Goal: Information Seeking & Learning: Learn about a topic

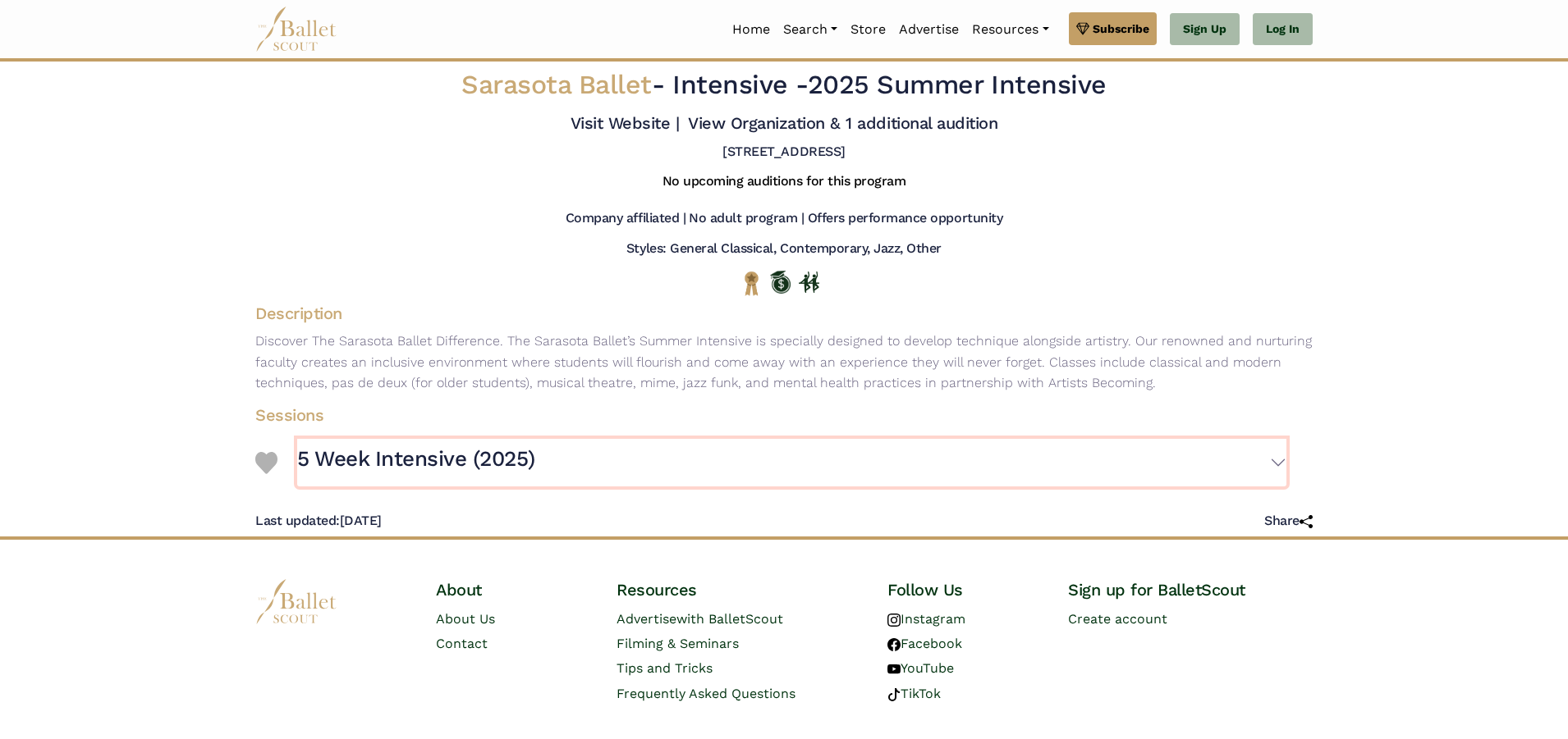
click at [1280, 468] on button "5 Week Intensive (2025)" at bounding box center [792, 463] width 989 height 47
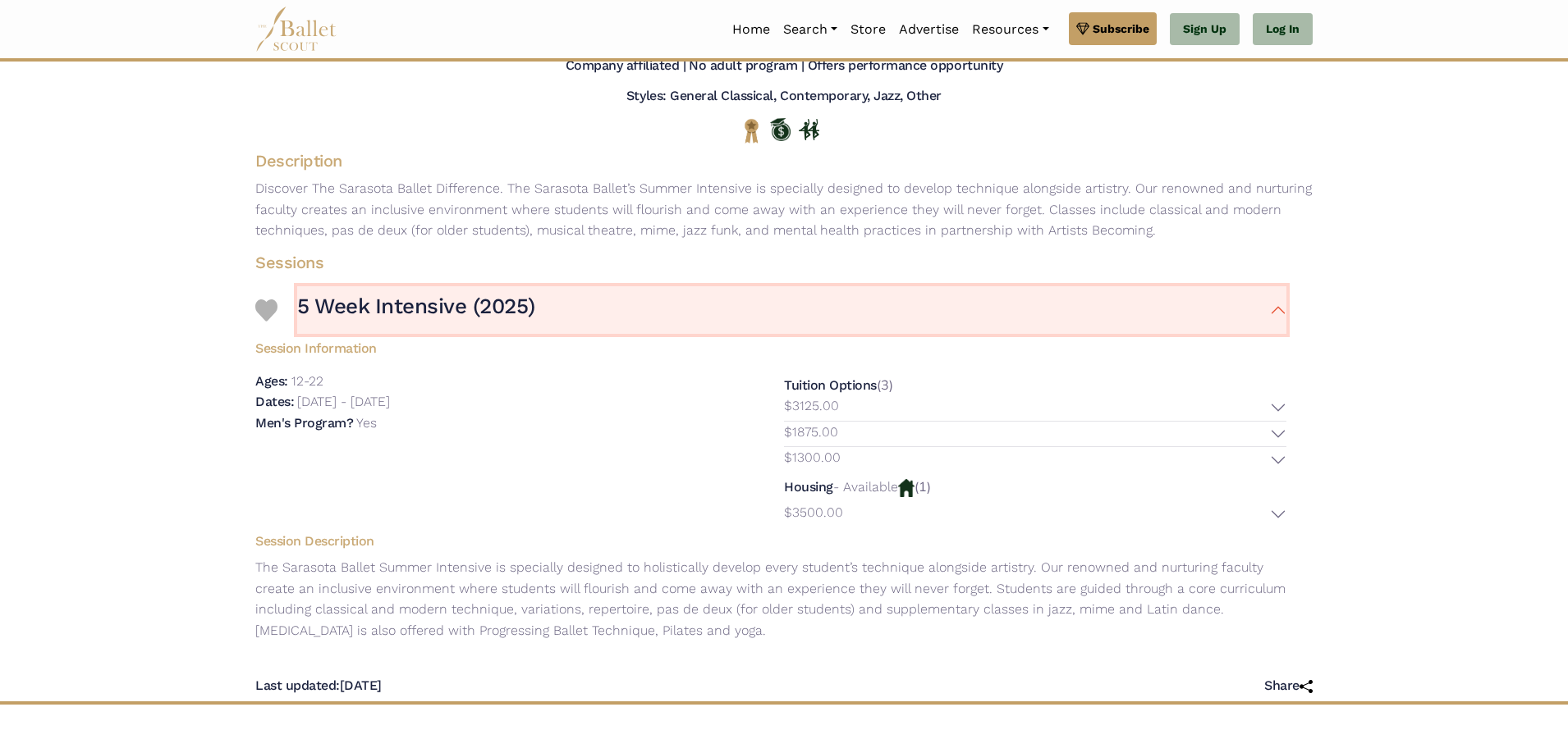
scroll to position [164, 0]
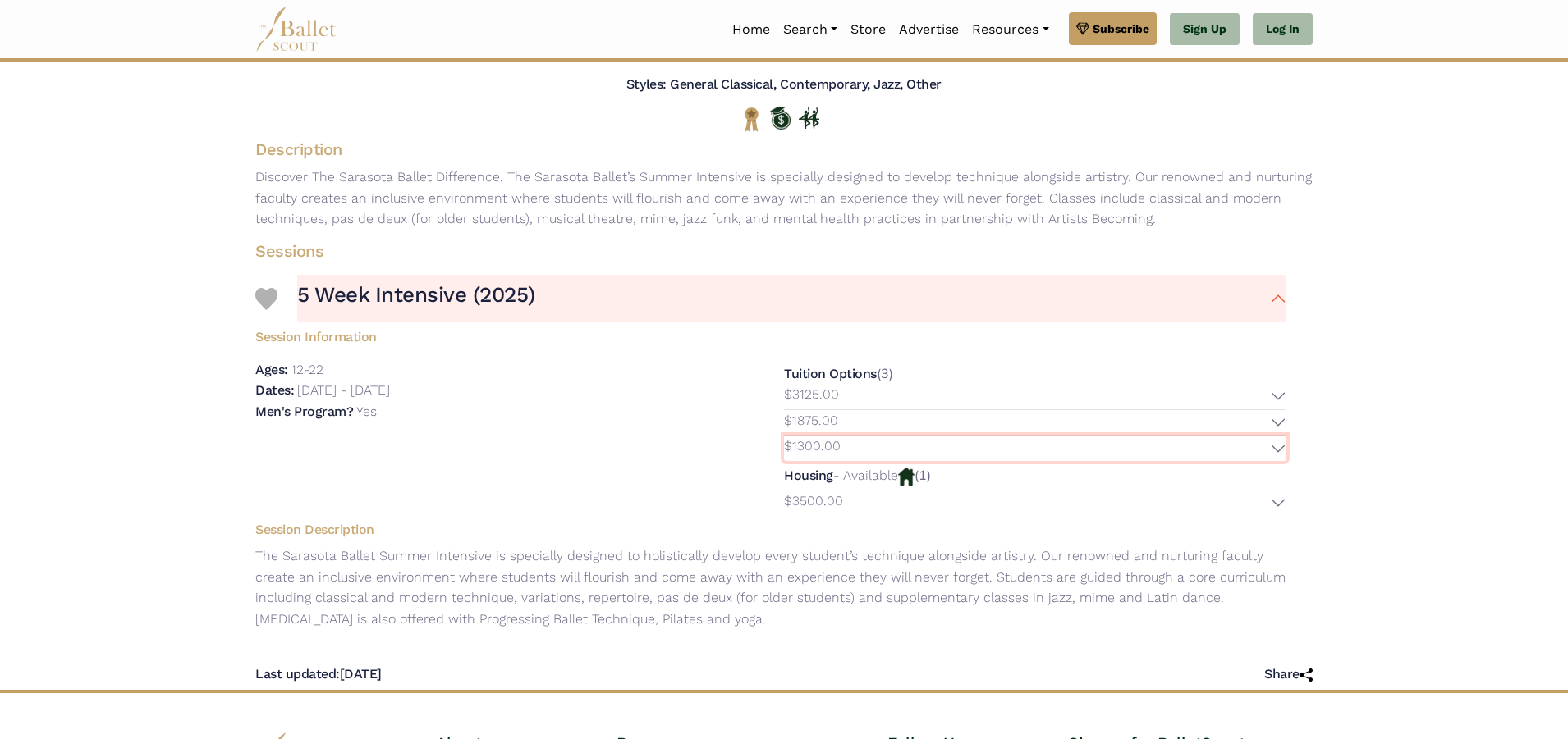
click at [1278, 446] on button "$1300.00" at bounding box center [1035, 448] width 503 height 26
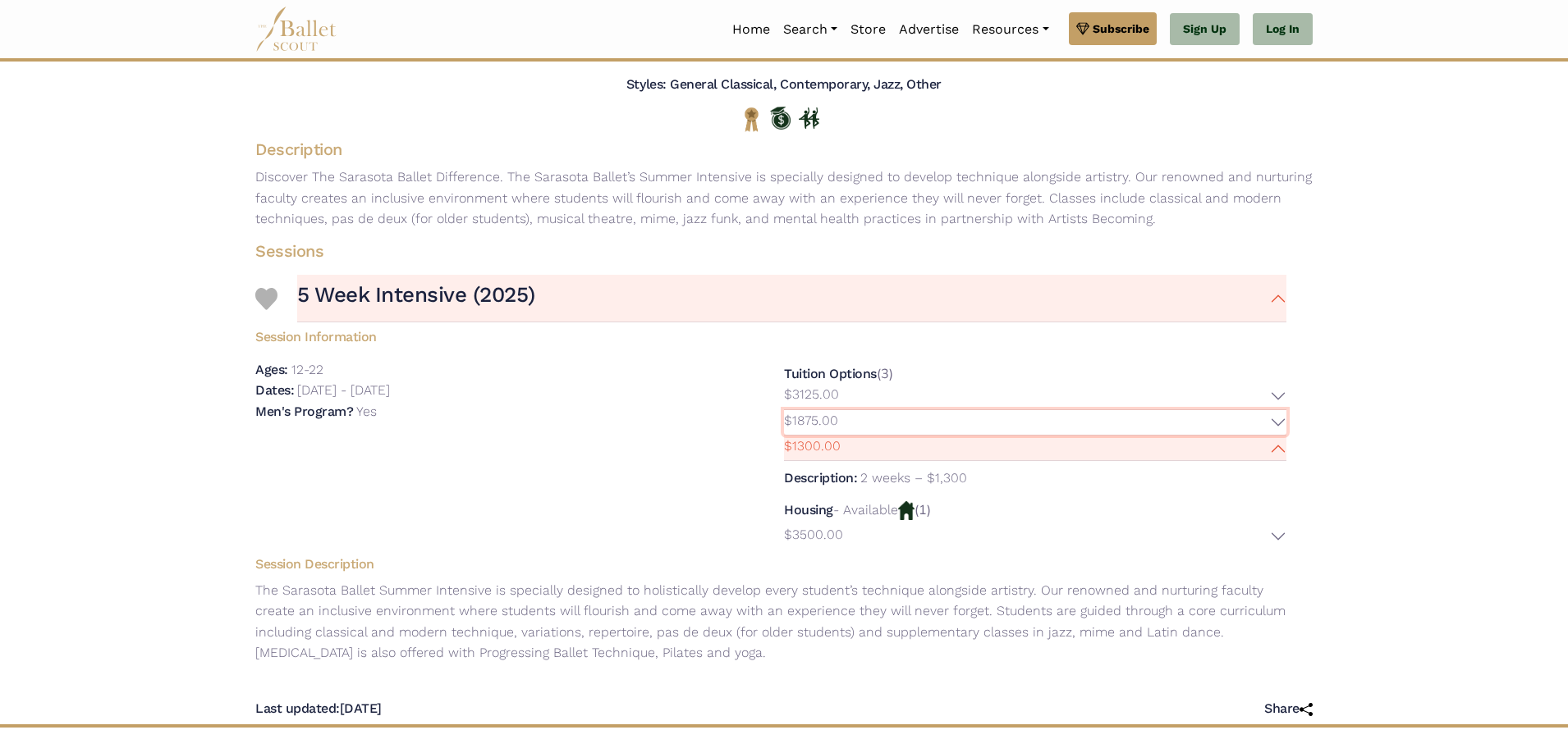
click at [1284, 420] on button "$1875.00" at bounding box center [1035, 423] width 503 height 26
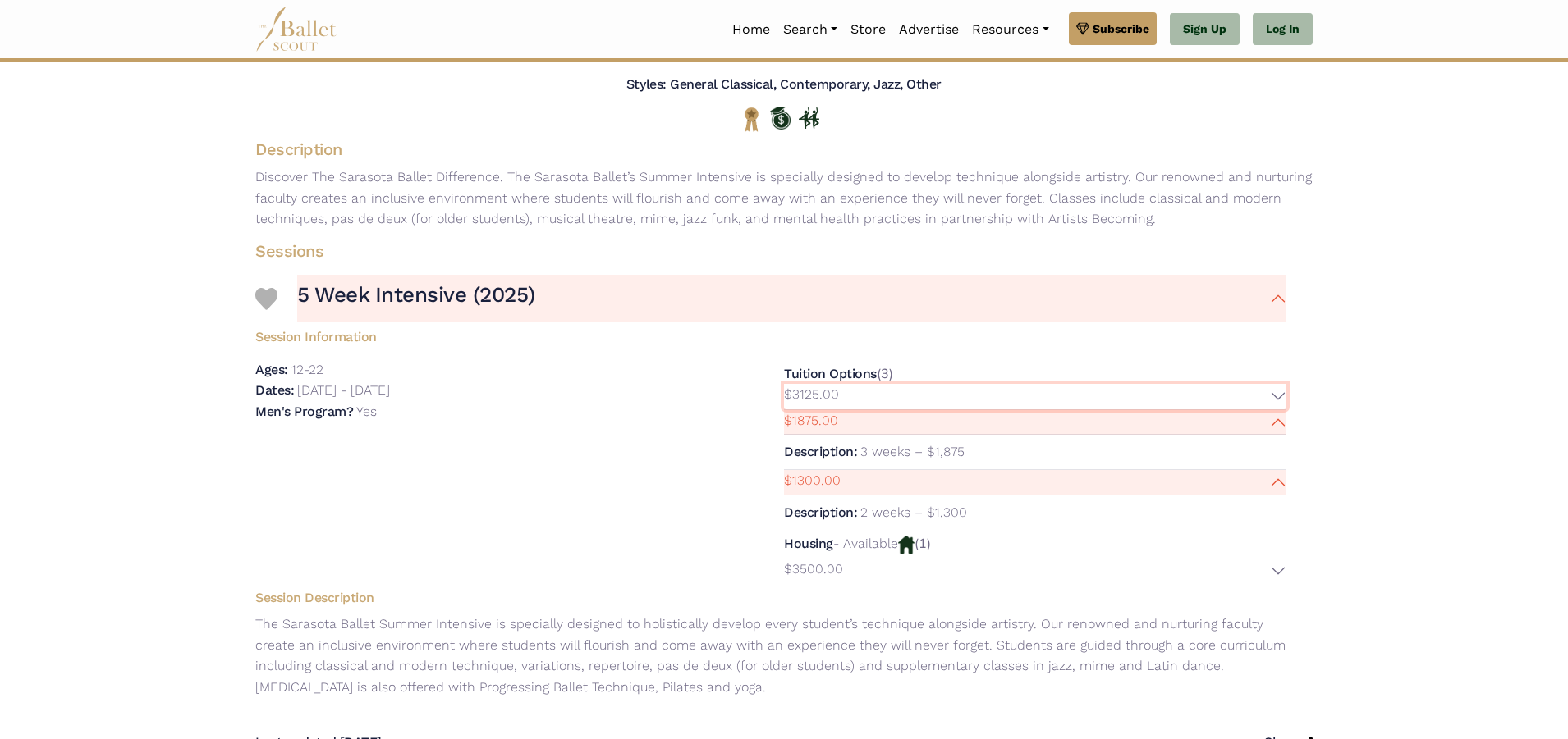
click at [1281, 397] on button "$3125.00" at bounding box center [1035, 396] width 503 height 26
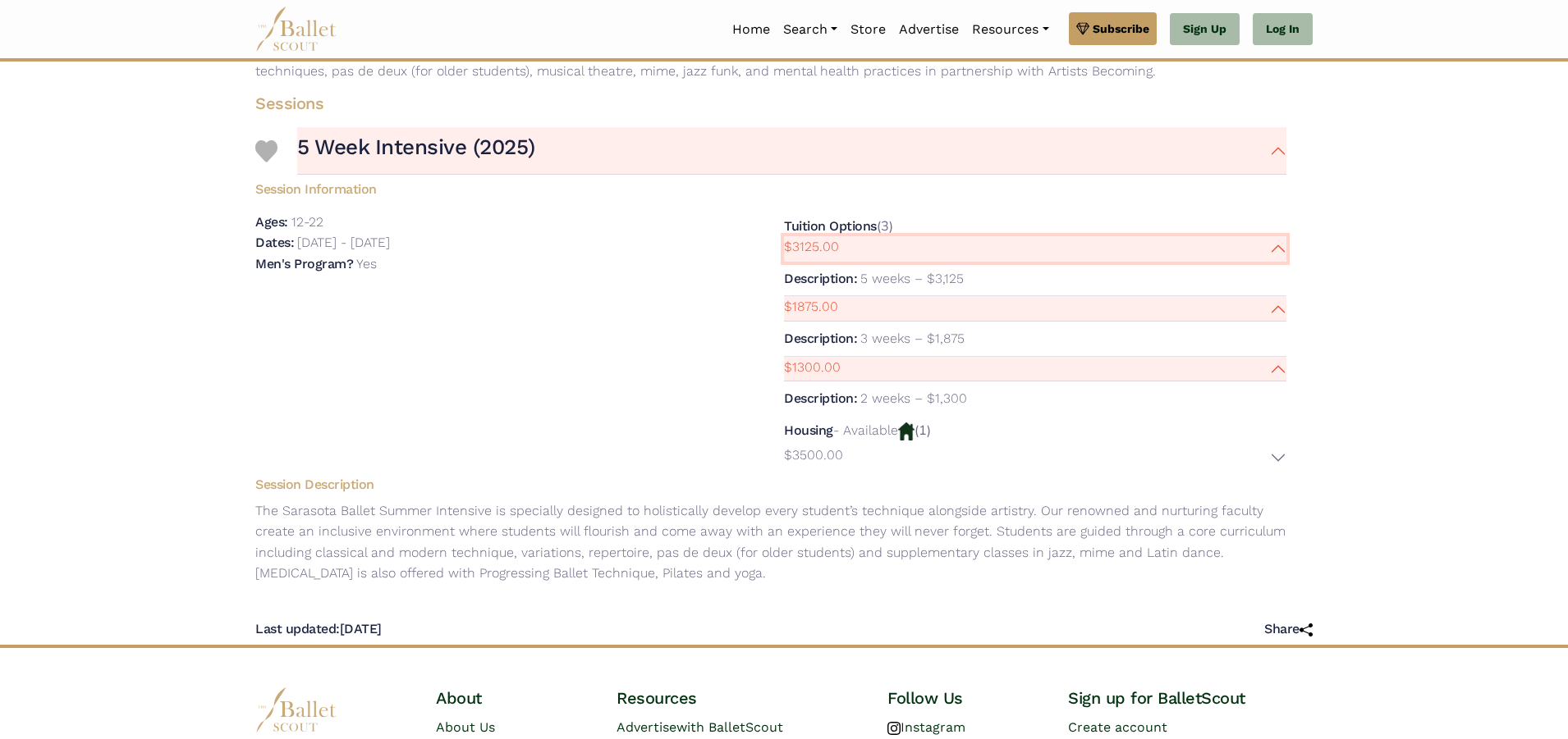
scroll to position [0, 0]
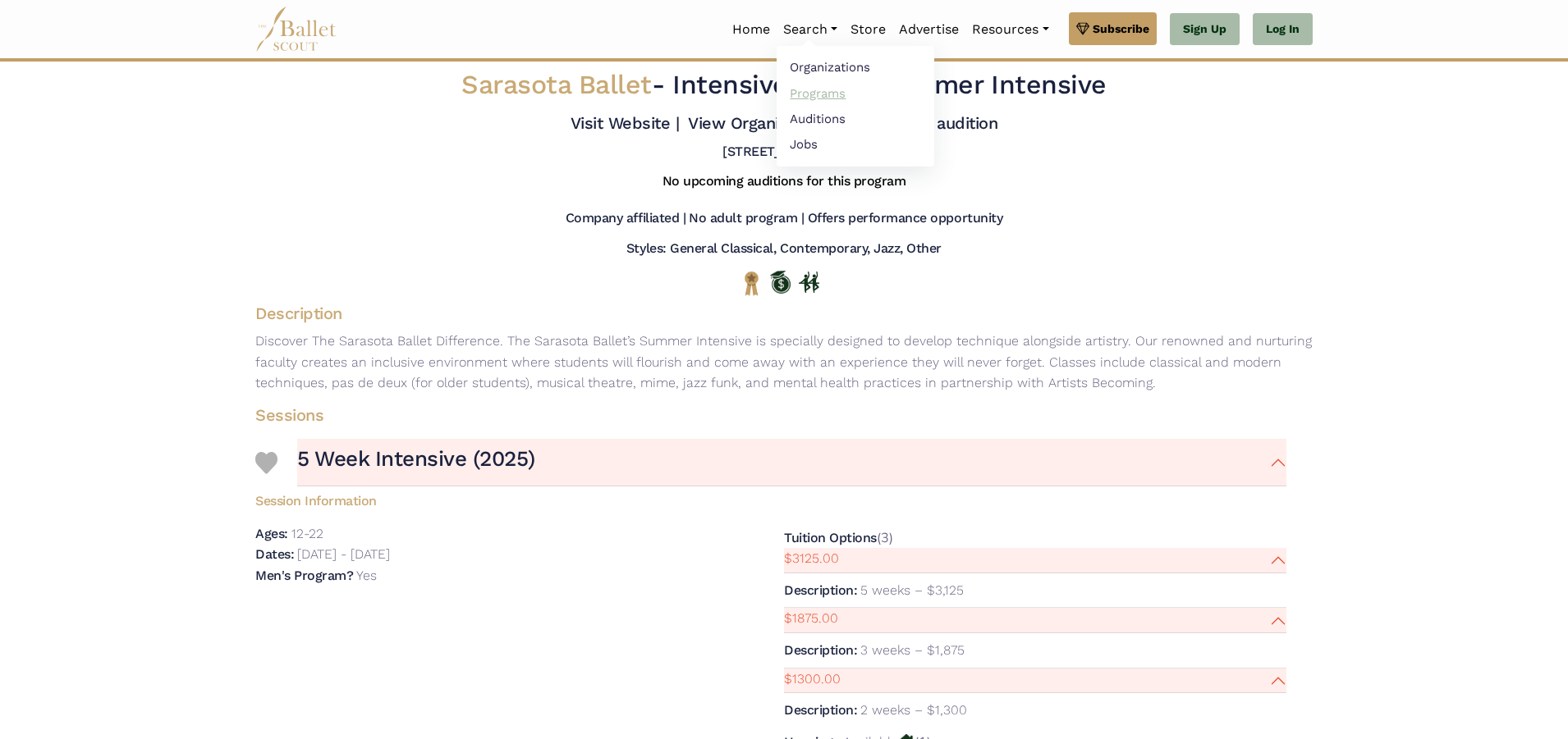
click at [814, 93] on link "Programs" at bounding box center [855, 93] width 158 height 26
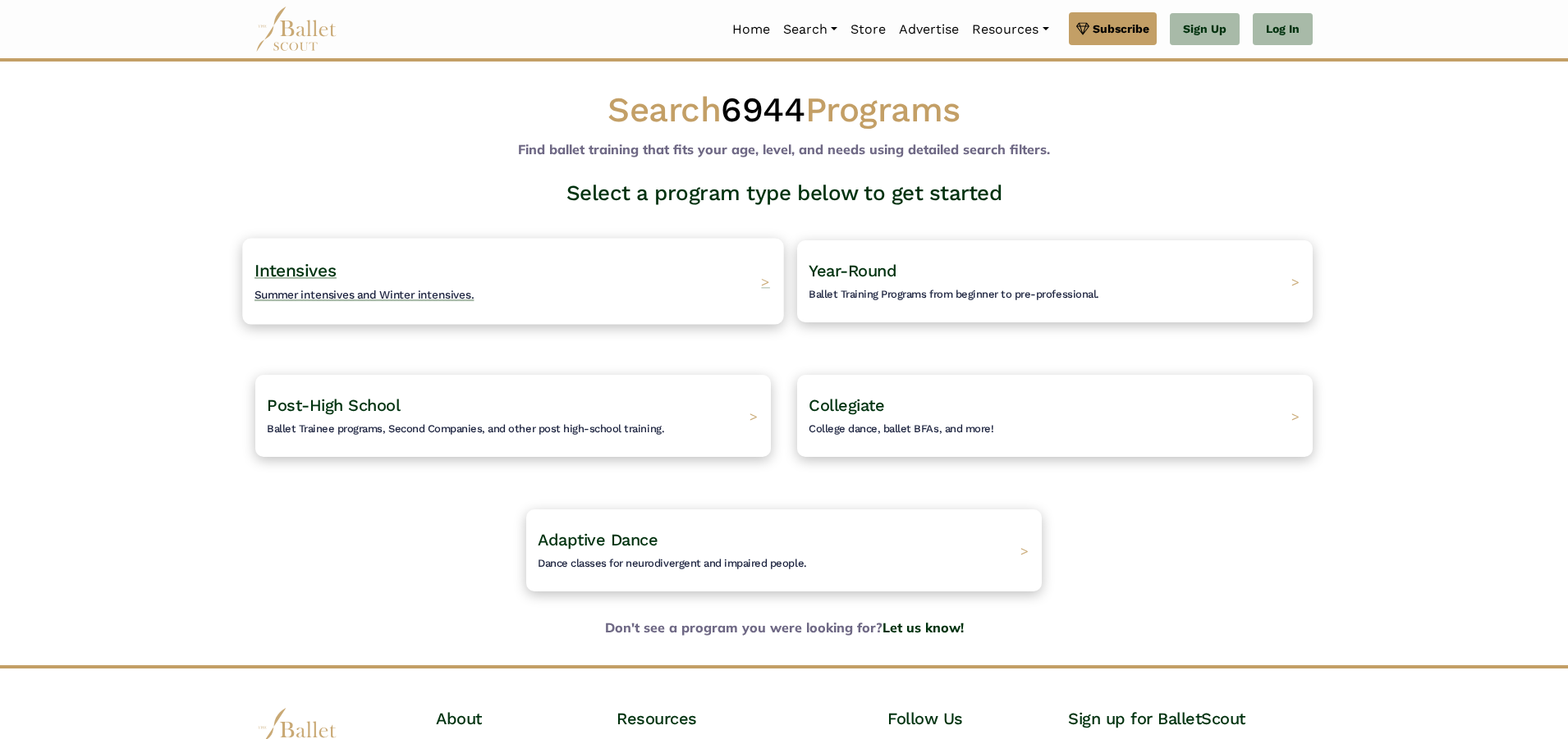
click at [412, 281] on h4 "Intensives Summer intensives and Winter intensives." at bounding box center [365, 282] width 220 height 46
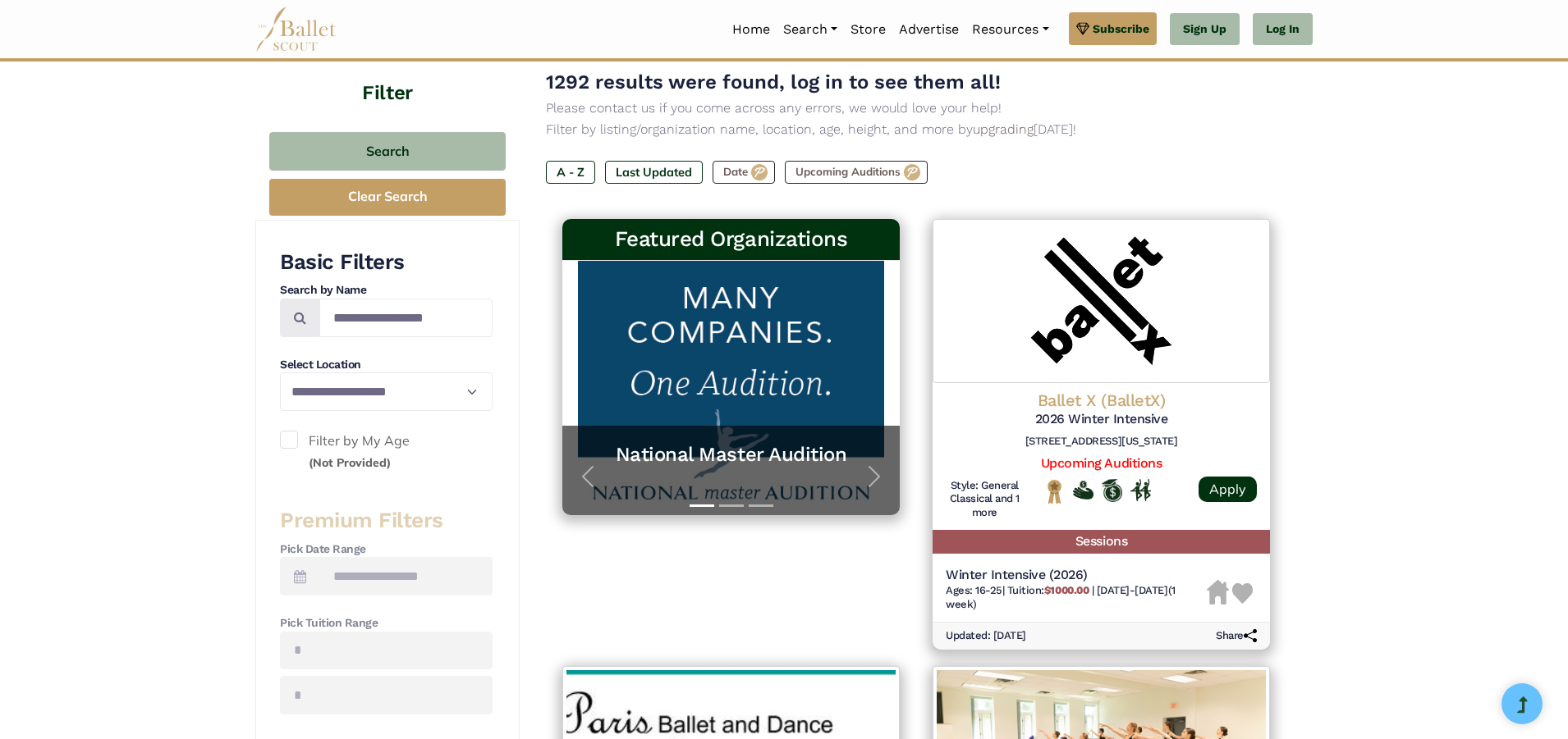
scroll to position [164, 0]
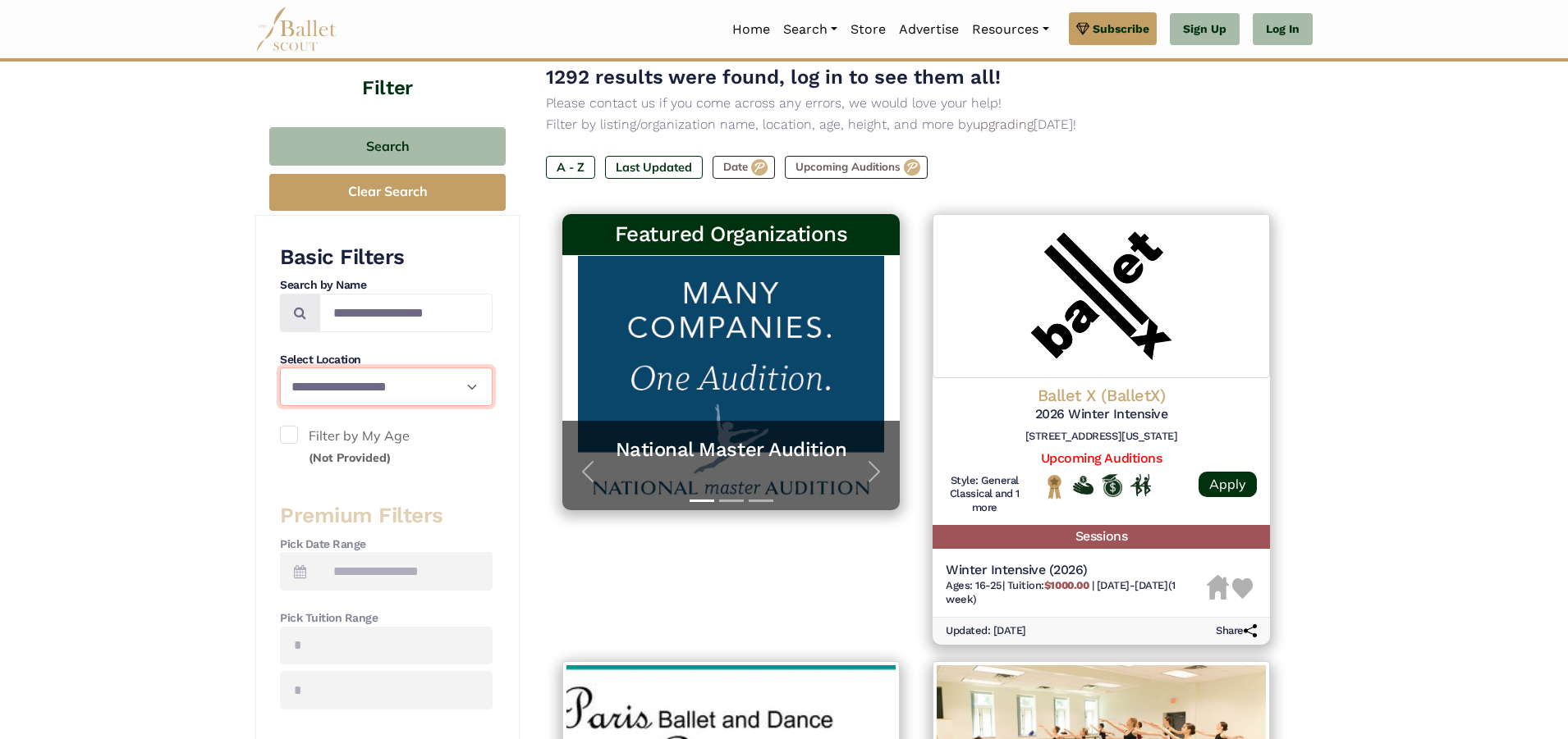
click at [448, 388] on select "**********" at bounding box center [387, 387] width 213 height 39
select select "**"
click at [280, 368] on select "**********" at bounding box center [387, 387] width 213 height 39
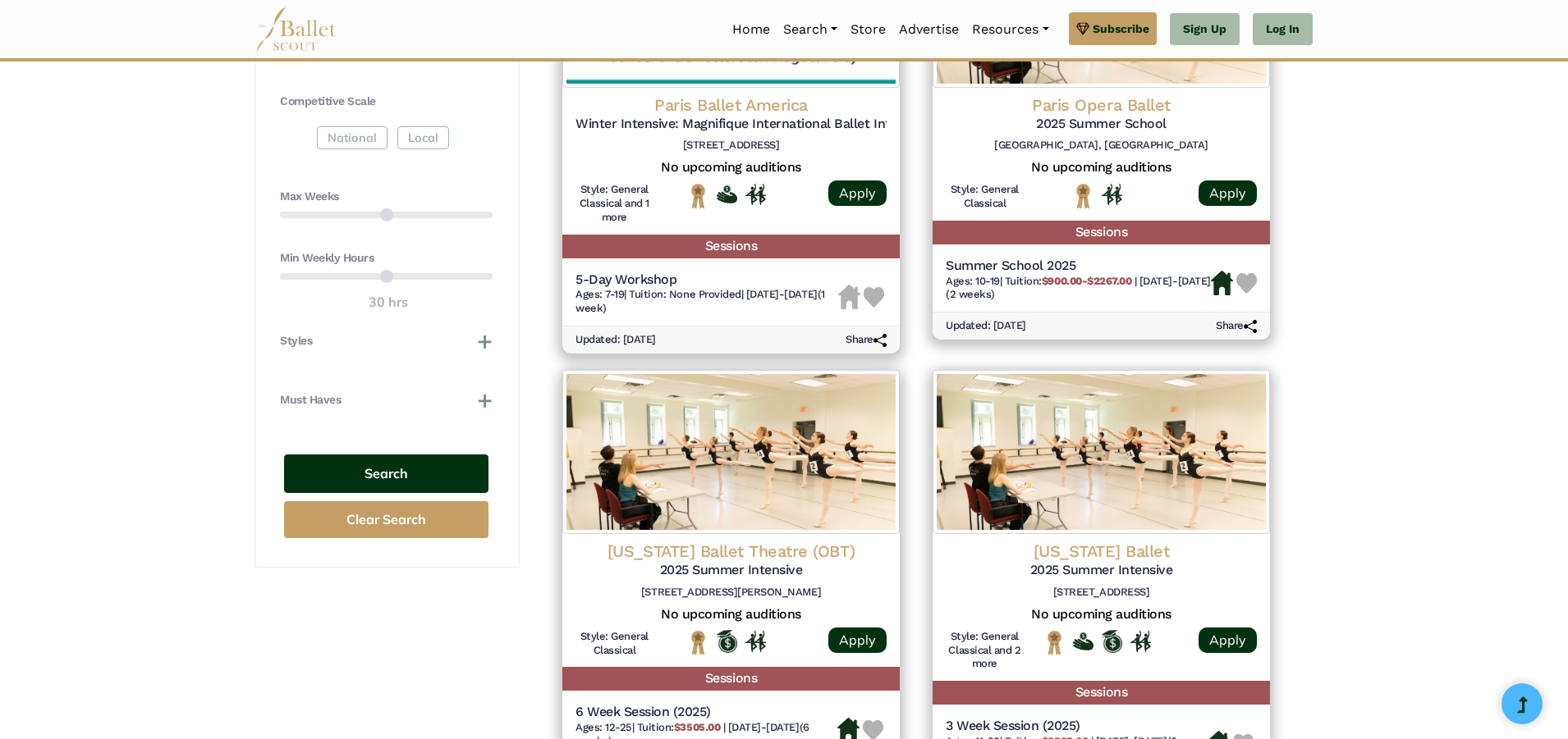
scroll to position [902, 0]
click at [395, 482] on button "Search" at bounding box center [386, 473] width 204 height 39
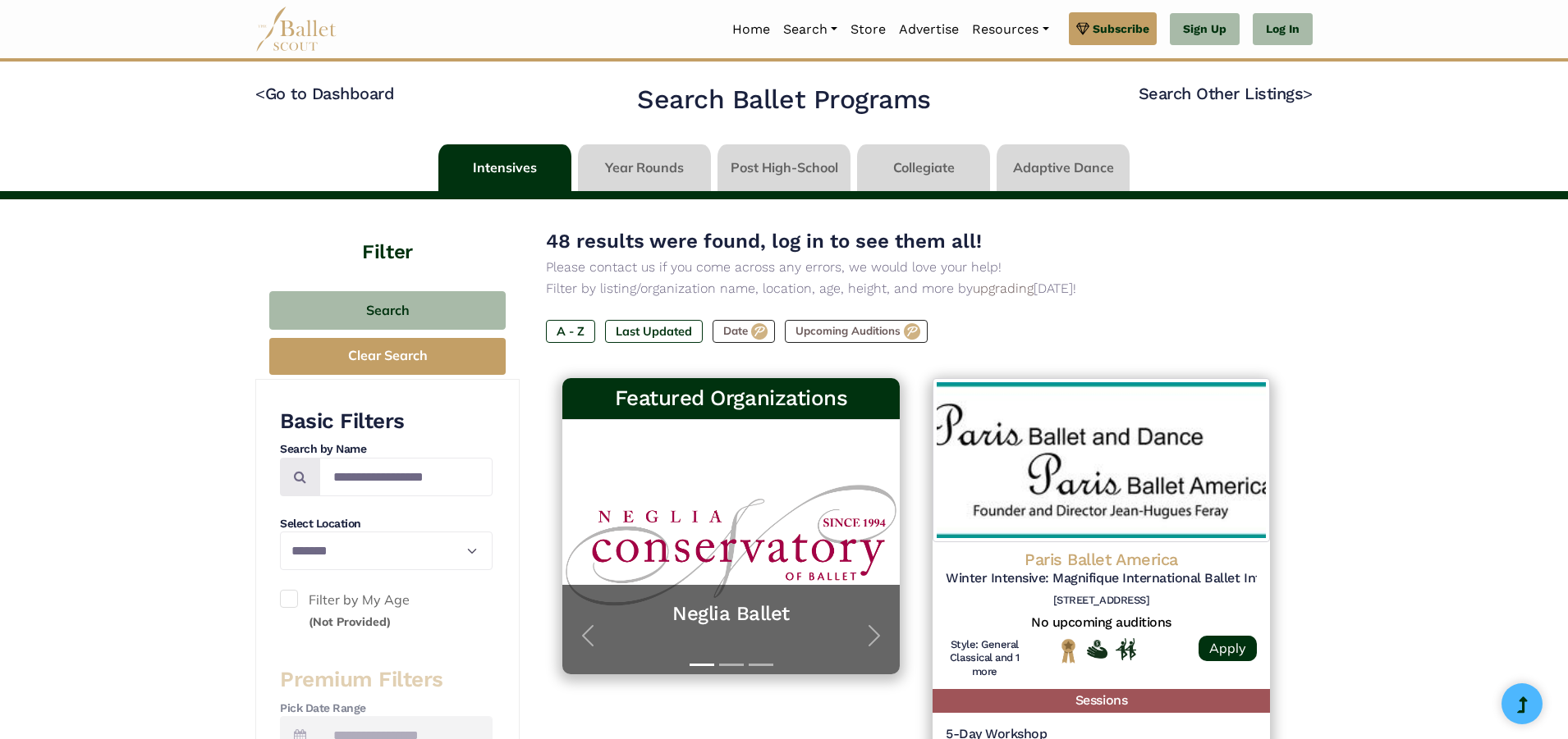
select select "**"
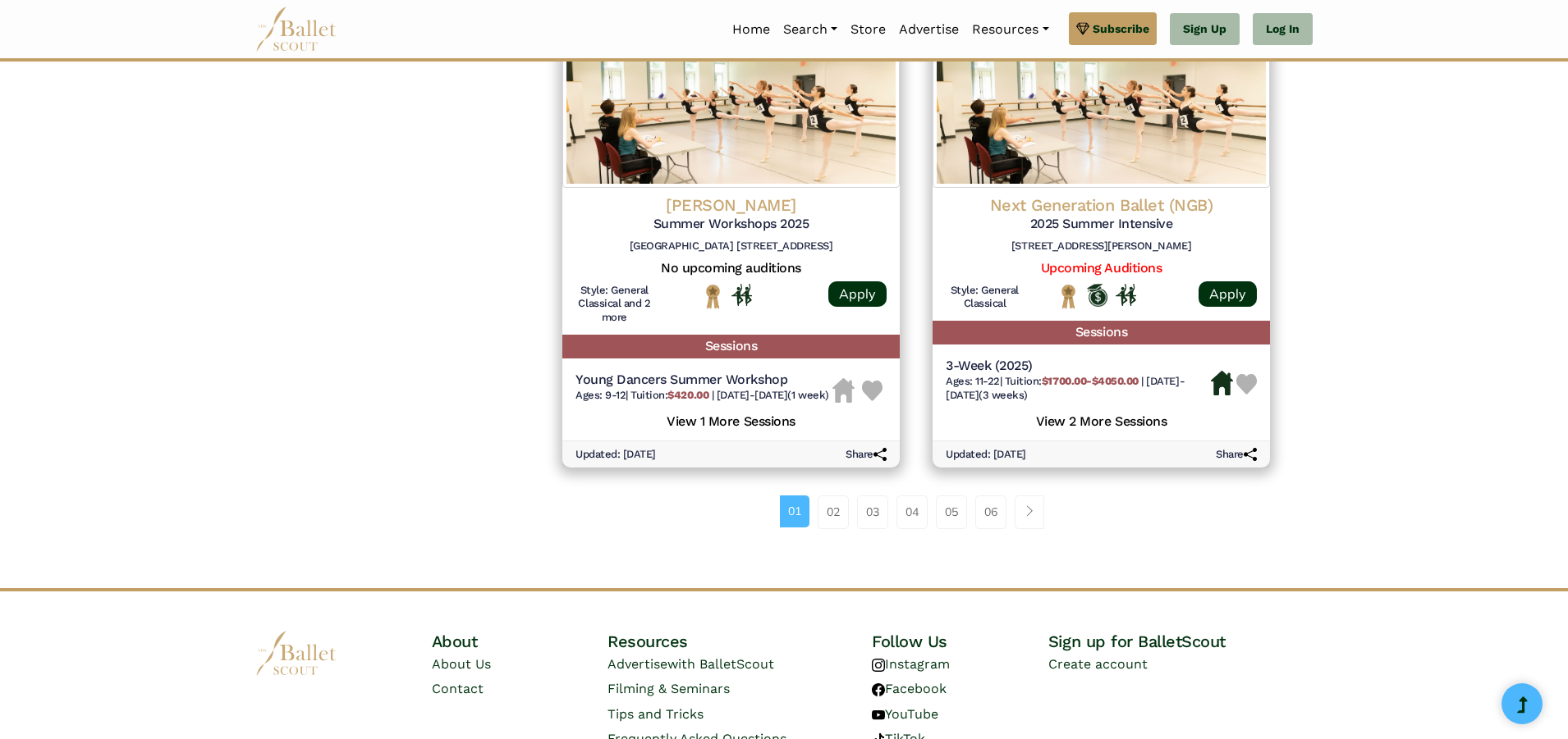
scroll to position [2133, 0]
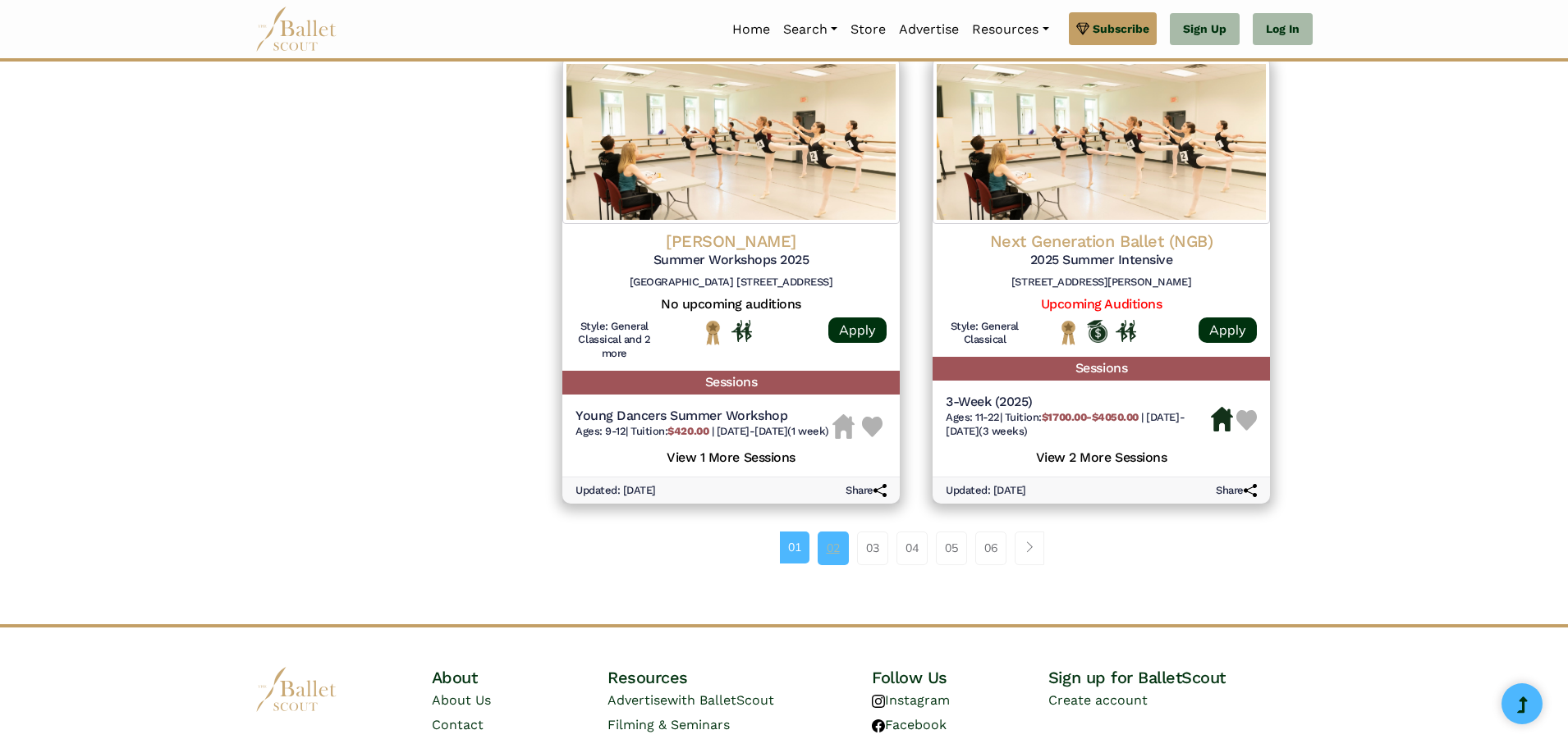
click at [834, 564] on link "02" at bounding box center [832, 548] width 31 height 33
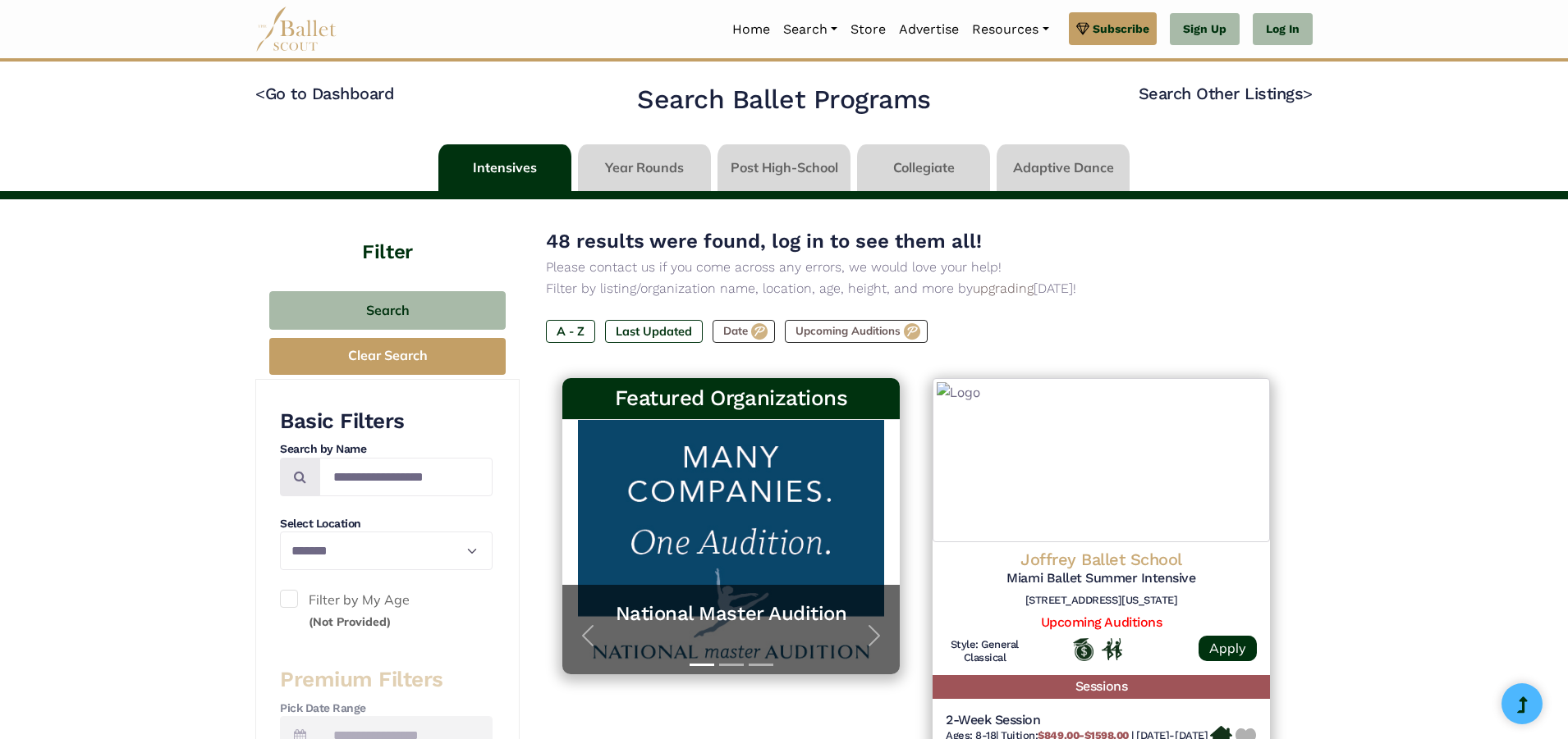
select select "**"
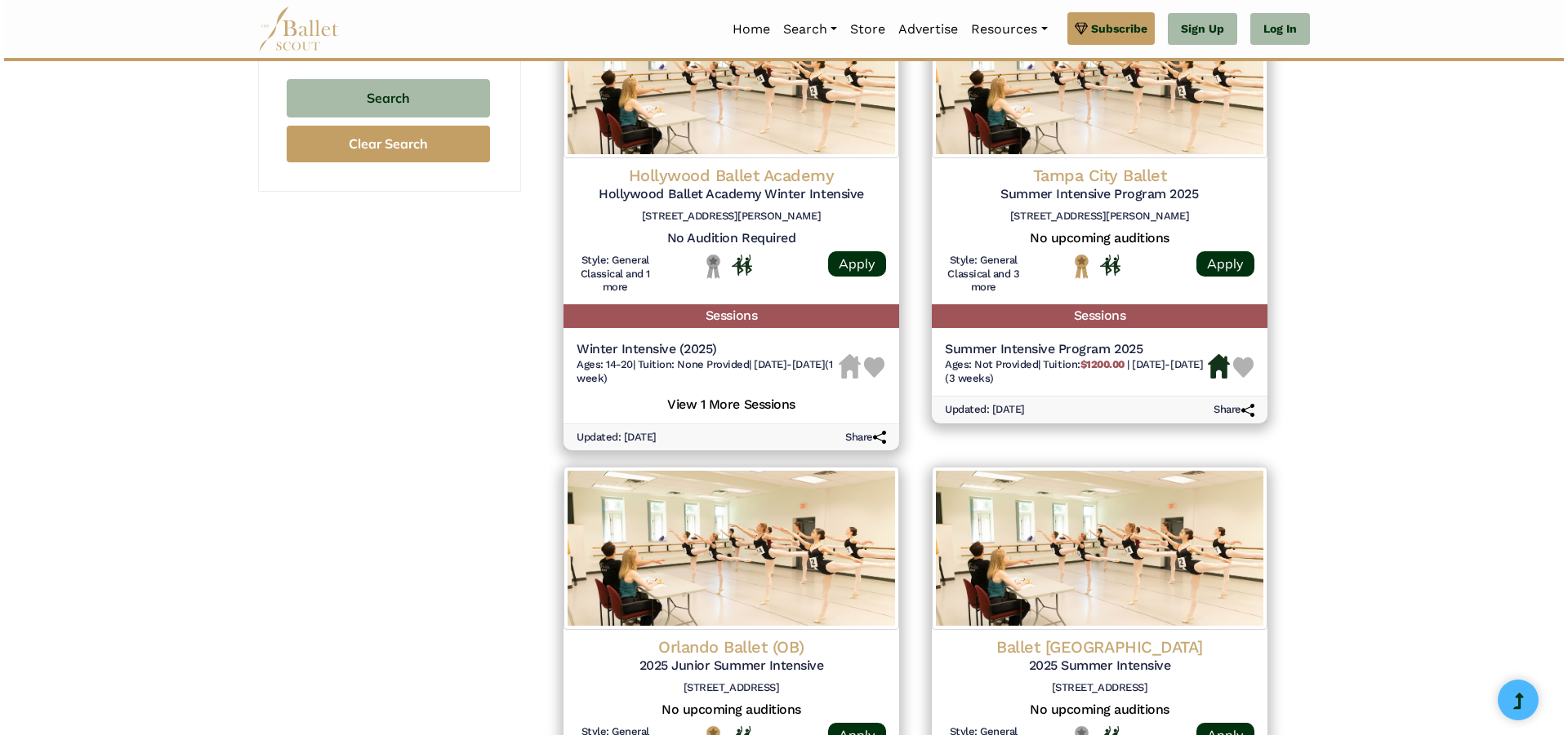
scroll to position [1224, 0]
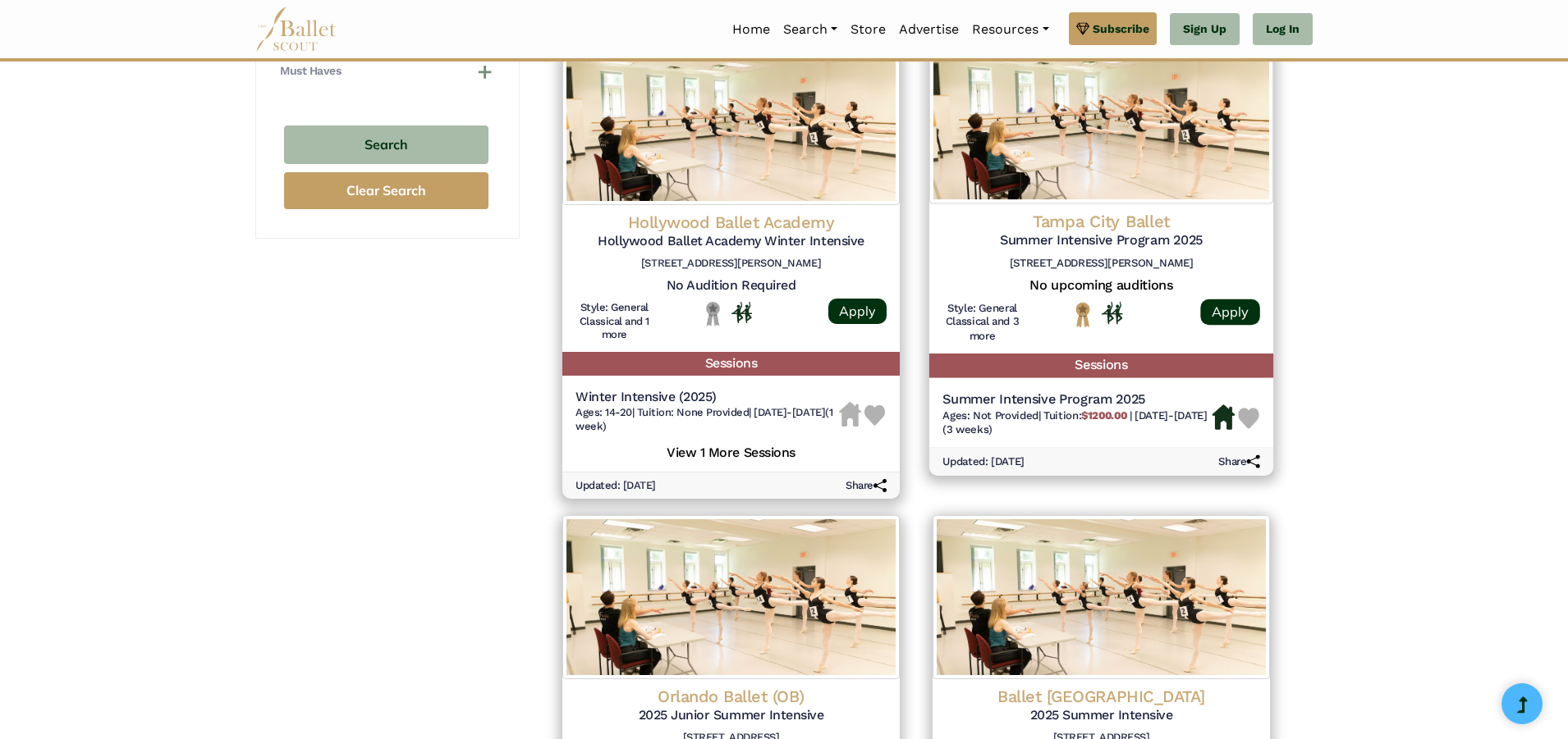
click at [1103, 217] on h4 "Tampa City Ballet" at bounding box center [1101, 221] width 317 height 22
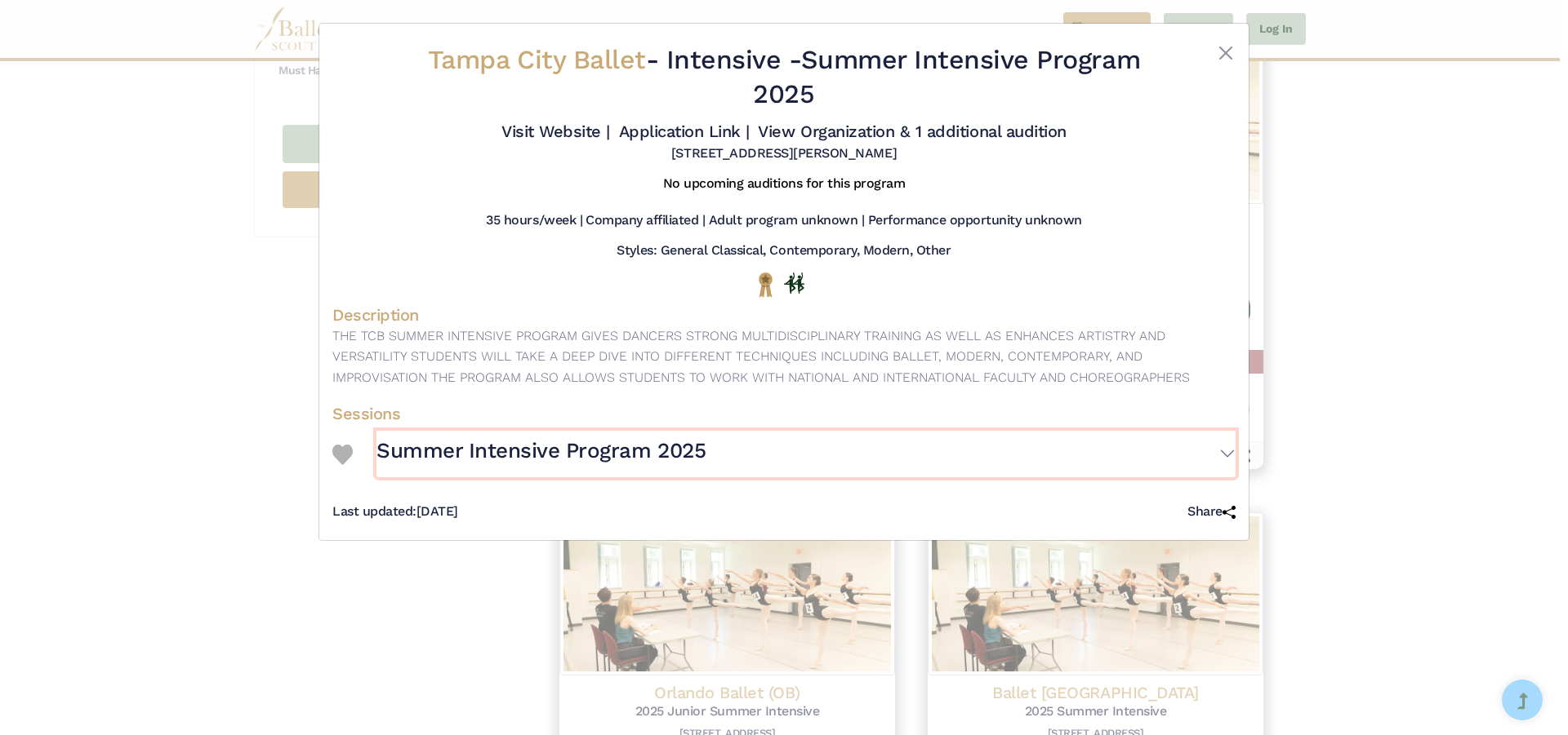
click at [1227, 452] on button "Summer Intensive Program 2025" at bounding box center [805, 454] width 859 height 47
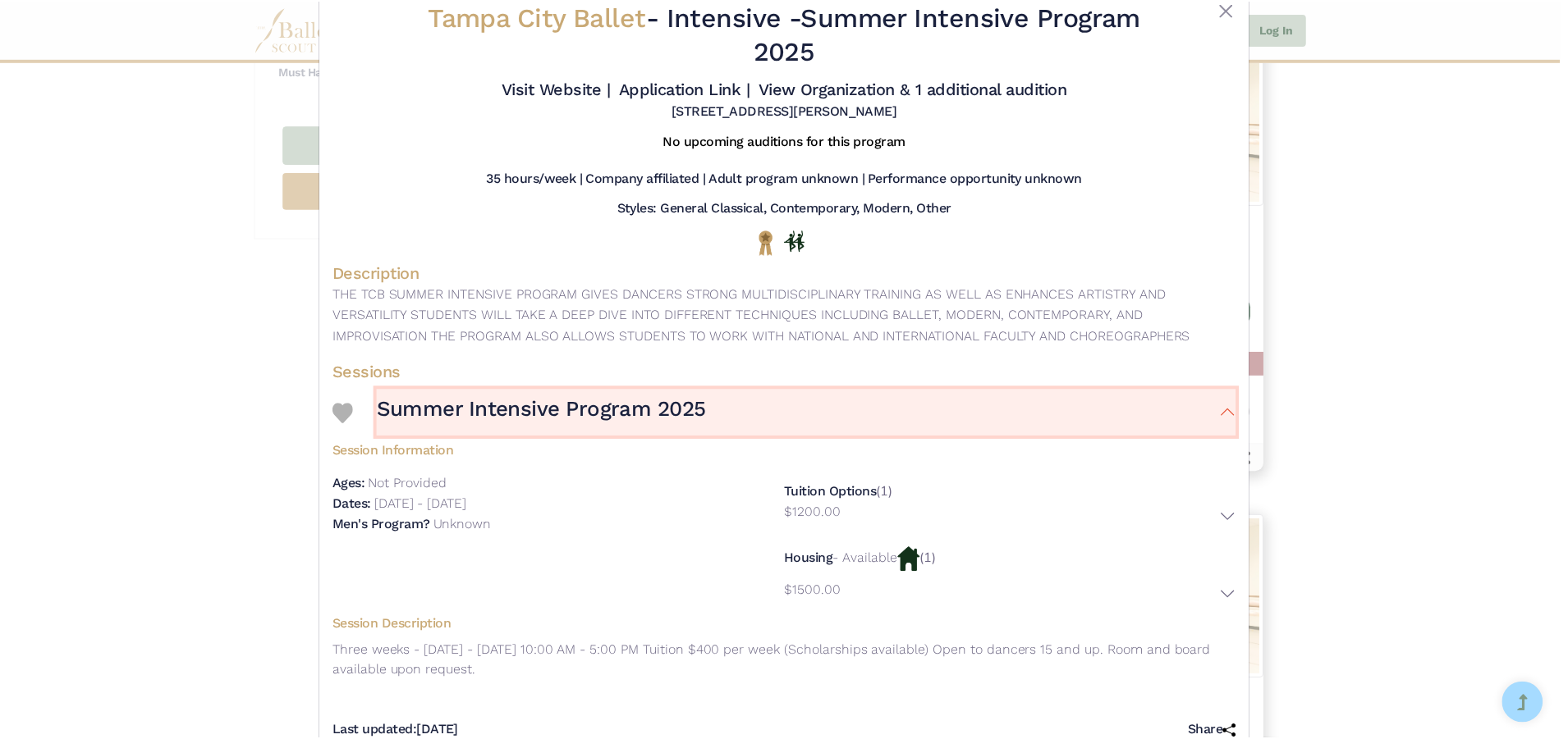
scroll to position [7, 0]
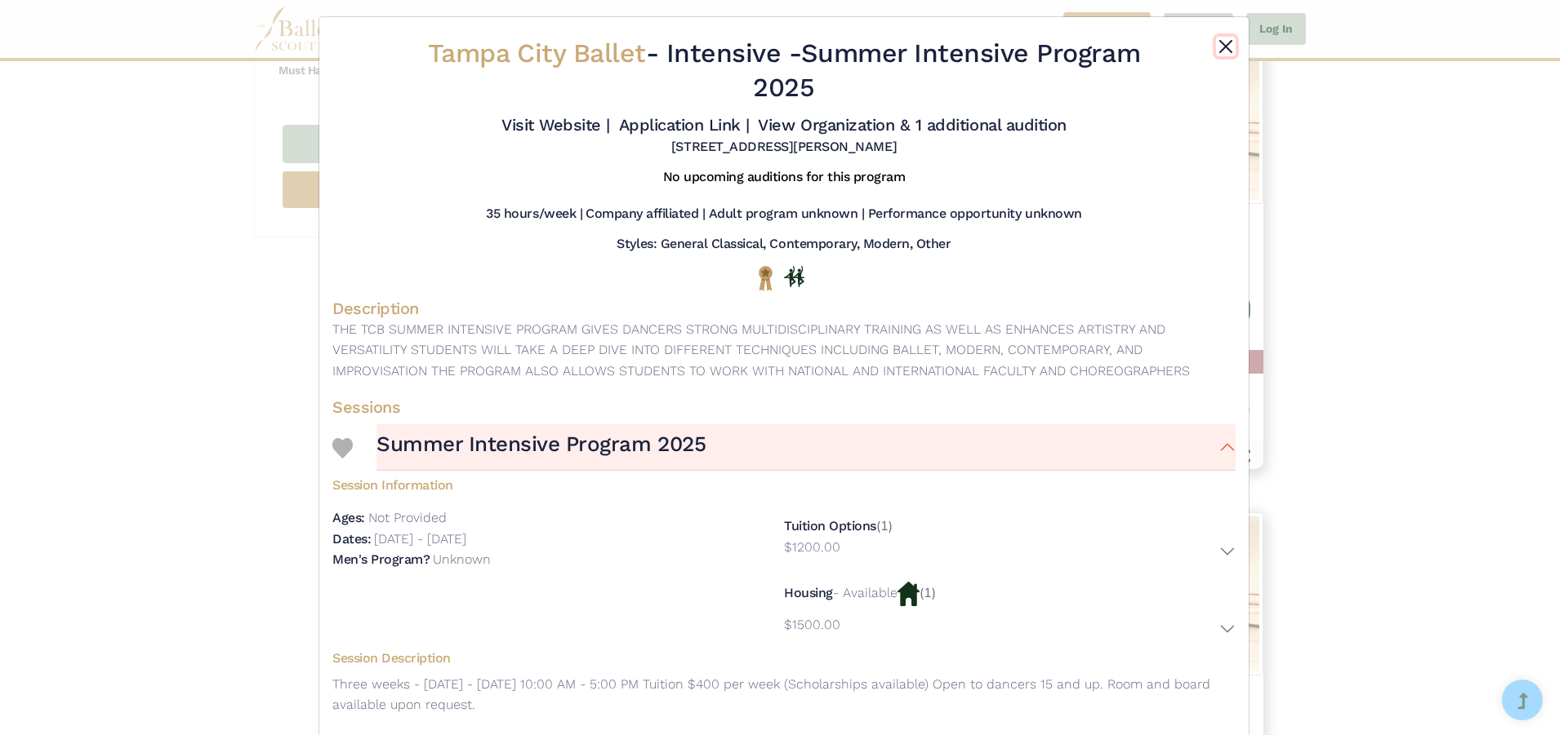
click at [1217, 45] on button "Close" at bounding box center [1225, 46] width 20 height 20
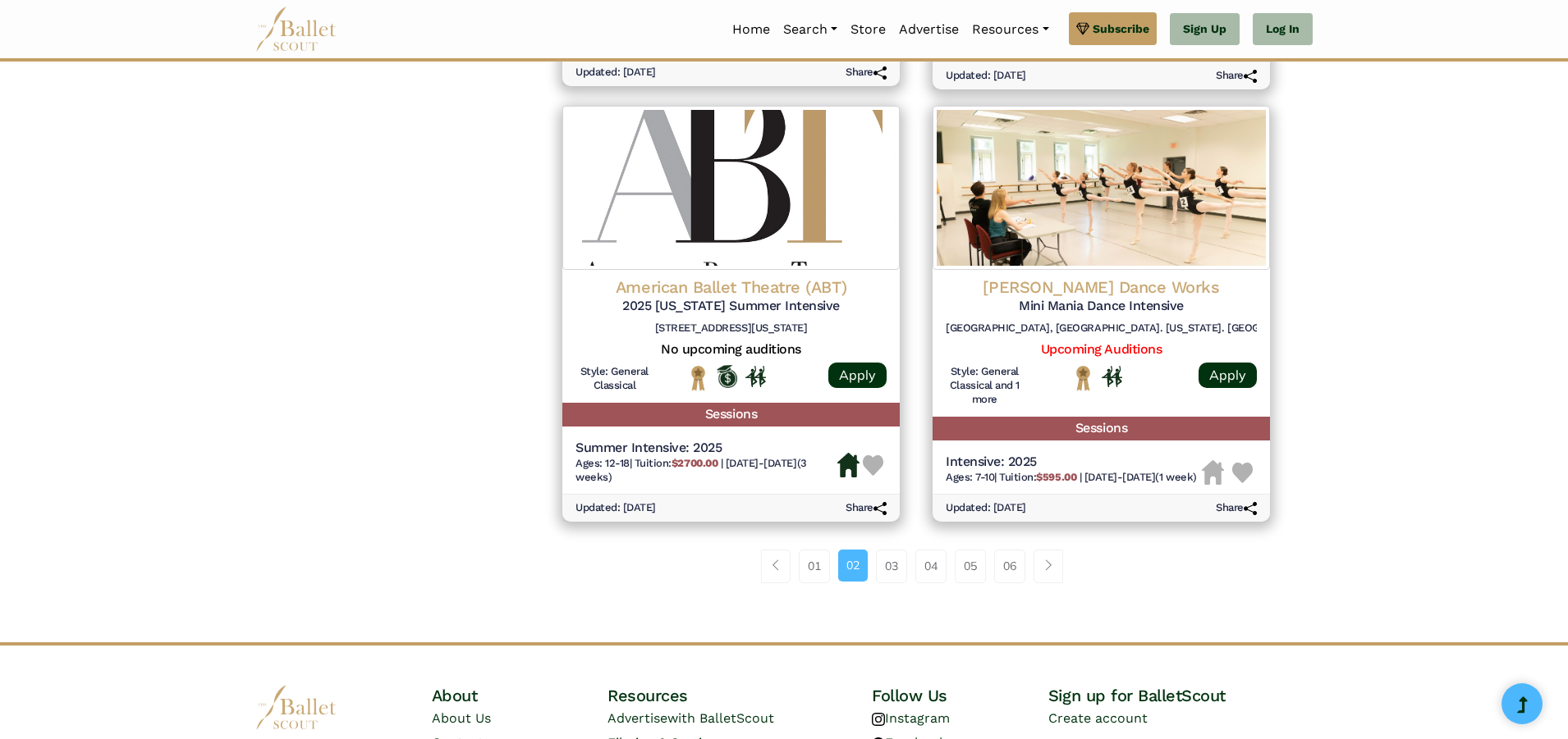
scroll to position [2133, 0]
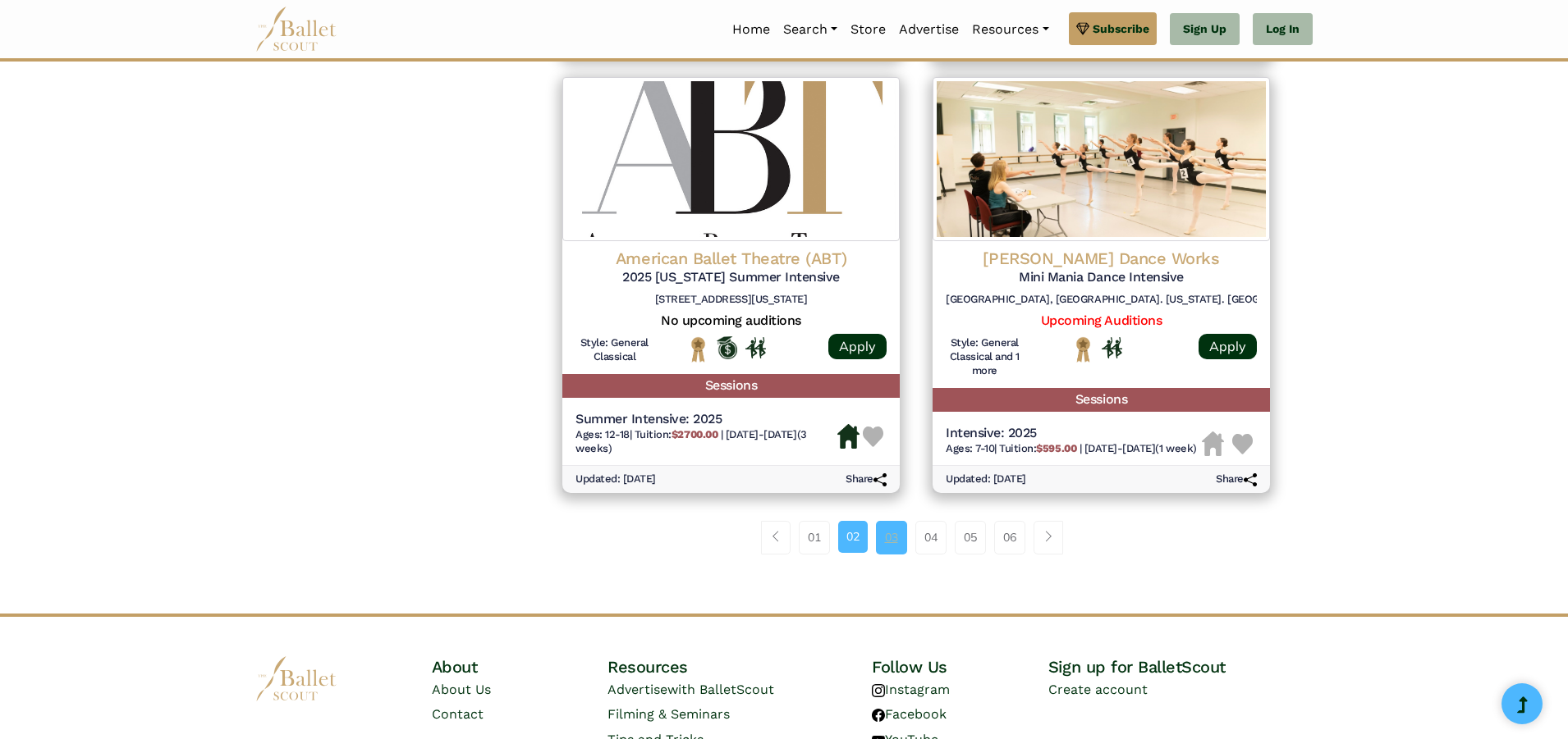
click at [906, 535] on link "03" at bounding box center [891, 538] width 31 height 33
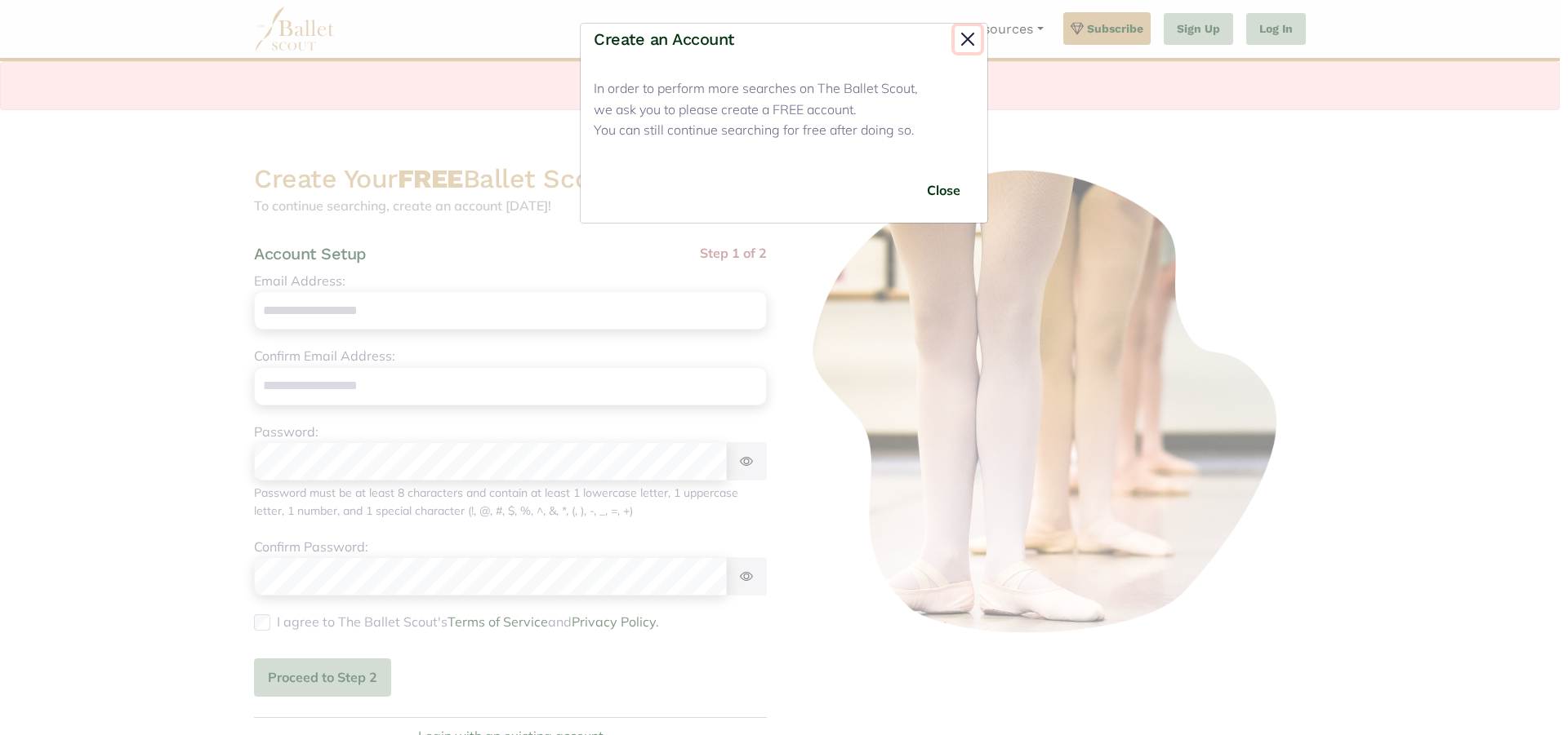
click at [964, 36] on button "Close" at bounding box center [968, 40] width 26 height 26
